Goal: Task Accomplishment & Management: Complete application form

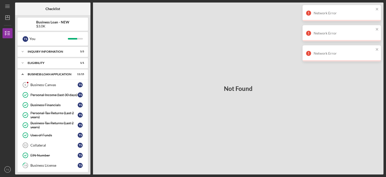
scroll to position [150, 0]
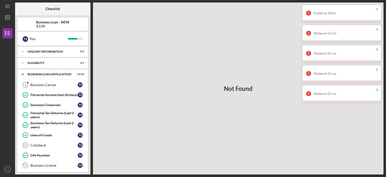
scroll to position [150, 0]
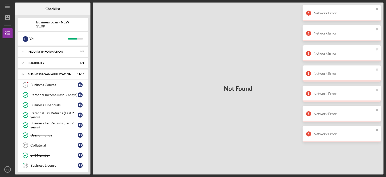
scroll to position [150, 0]
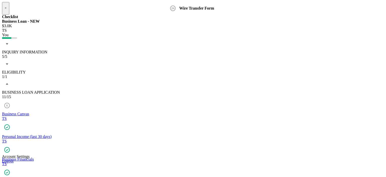
scroll to position [171, 0]
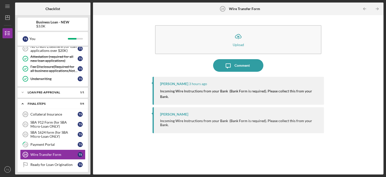
scroll to position [150, 0]
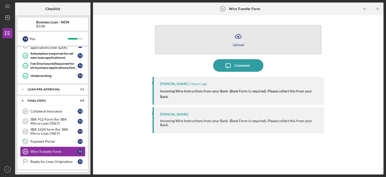
click at [238, 45] on div "Upload" at bounding box center [238, 45] width 11 height 4
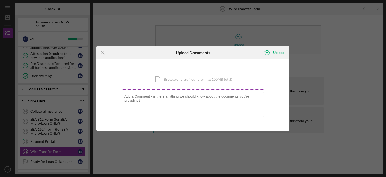
click at [195, 79] on div "Icon/Document Browse or drag files here (max 100MB total) Tap to choose files o…" at bounding box center [193, 79] width 143 height 21
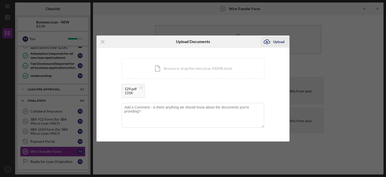
click at [276, 43] on div "Upload" at bounding box center [278, 42] width 11 height 10
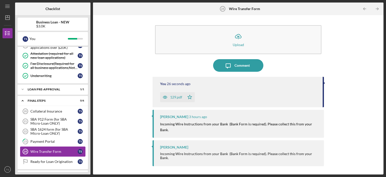
scroll to position [159, 0]
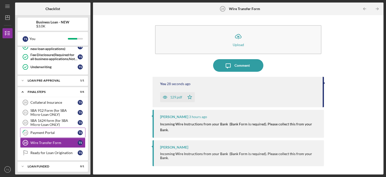
click at [63, 132] on div "Payment Portal" at bounding box center [53, 133] width 47 height 4
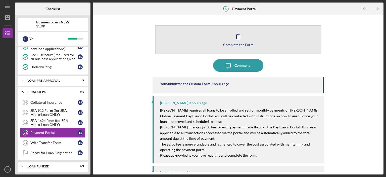
click at [230, 43] on div "Complete the Form" at bounding box center [238, 45] width 30 height 4
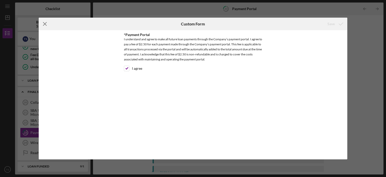
click at [46, 25] on line at bounding box center [44, 23] width 3 height 3
